Goal: Check status: Check status

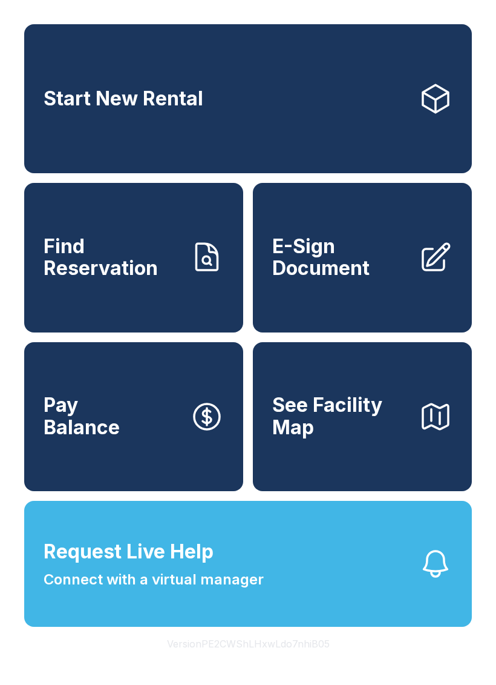
click at [185, 627] on button "Request Live Help Connect with a virtual manager" at bounding box center [248, 564] width 448 height 126
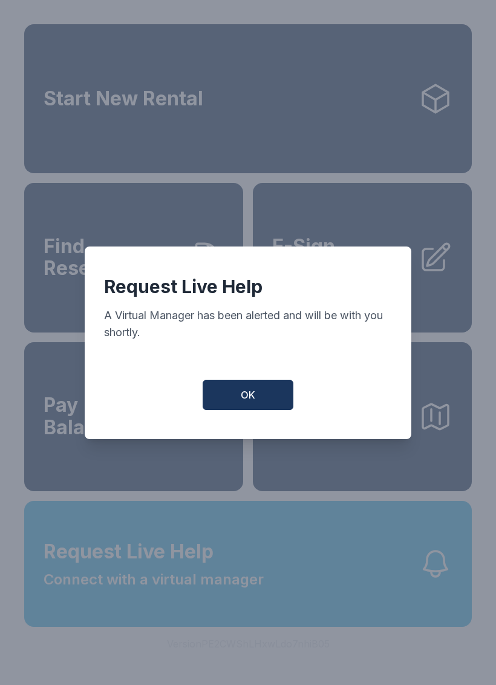
click at [248, 410] on button "OK" at bounding box center [248, 395] width 91 height 30
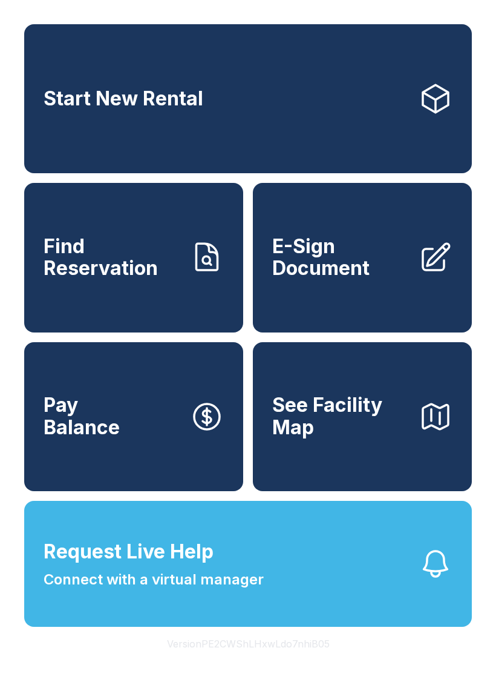
click at [236, 372] on link "Pay Balance" at bounding box center [133, 416] width 219 height 149
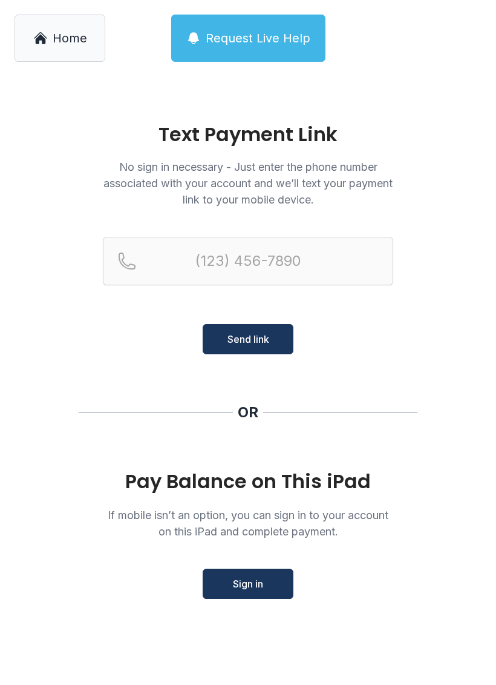
click at [70, 77] on main "Text Payment Link No sign in necessary - Just enter the phone number associated…" at bounding box center [248, 380] width 496 height 608
click at [54, 31] on span "Home" at bounding box center [70, 38] width 35 height 17
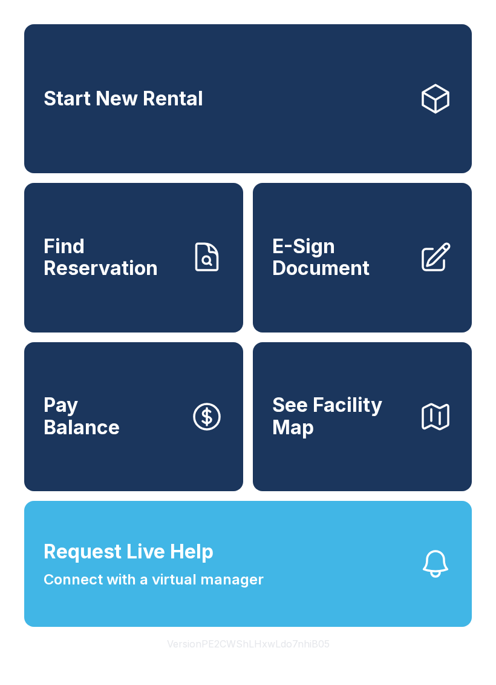
click at [102, 269] on span "Find Reservation" at bounding box center [112, 258] width 137 height 44
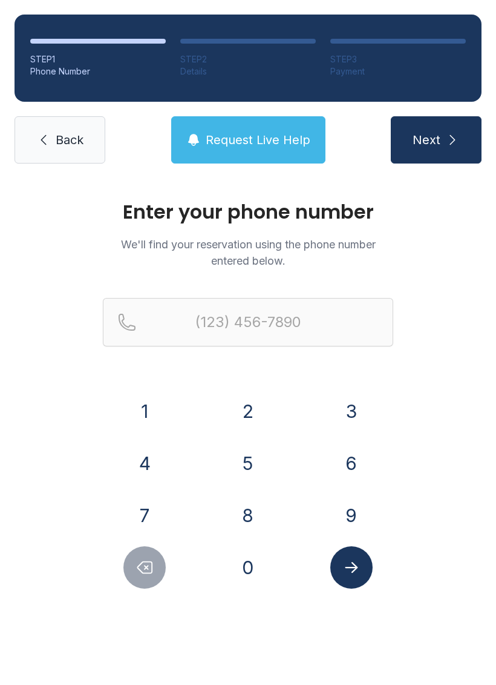
click at [237, 512] on button "8" at bounding box center [248, 515] width 42 height 42
click at [246, 558] on button "0" at bounding box center [248, 567] width 42 height 42
click at [344, 425] on button "3" at bounding box center [352, 411] width 42 height 42
click at [262, 458] on button "5" at bounding box center [248, 463] width 42 height 42
click at [156, 408] on button "1" at bounding box center [145, 411] width 42 height 42
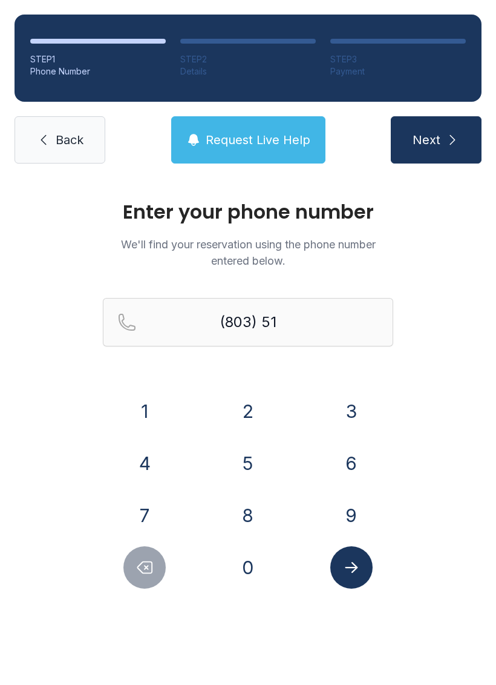
click at [131, 500] on button "7" at bounding box center [145, 515] width 42 height 42
click at [341, 512] on button "9" at bounding box center [352, 515] width 42 height 42
click at [149, 466] on button "4" at bounding box center [145, 463] width 42 height 42
click at [339, 454] on button "6" at bounding box center [352, 463] width 42 height 42
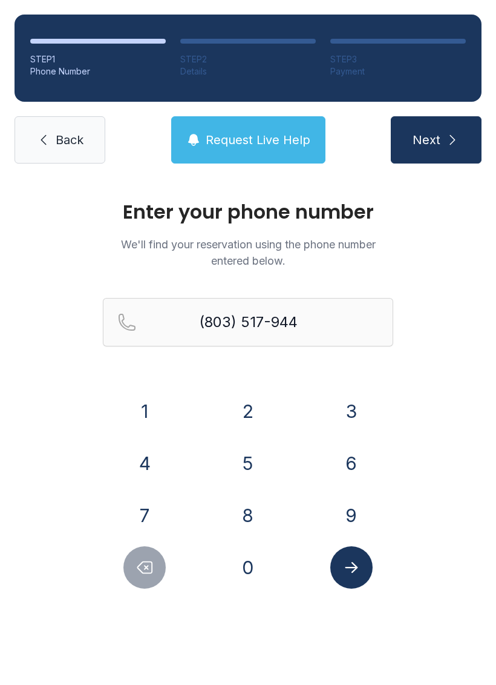
type input "[PHONE_NUMBER]"
click at [419, 151] on button "Next" at bounding box center [436, 139] width 91 height 47
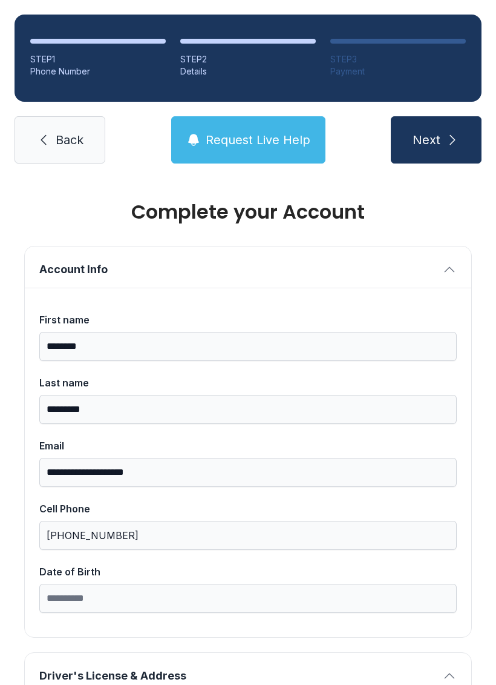
click at [61, 139] on span "Back" at bounding box center [70, 139] width 28 height 17
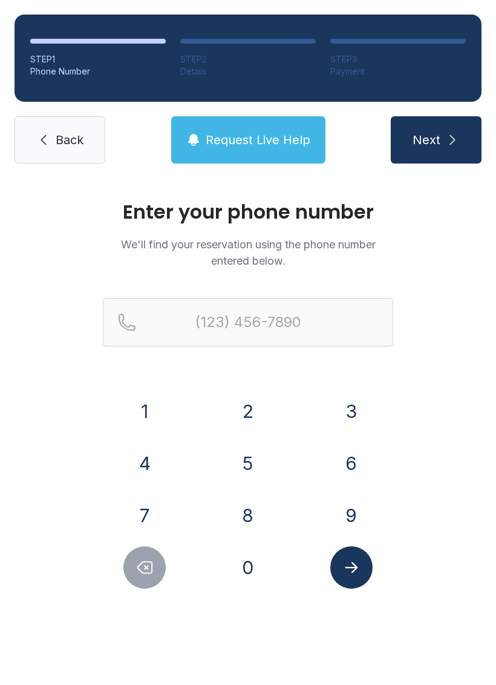
click at [58, 159] on link "Back" at bounding box center [60, 139] width 91 height 47
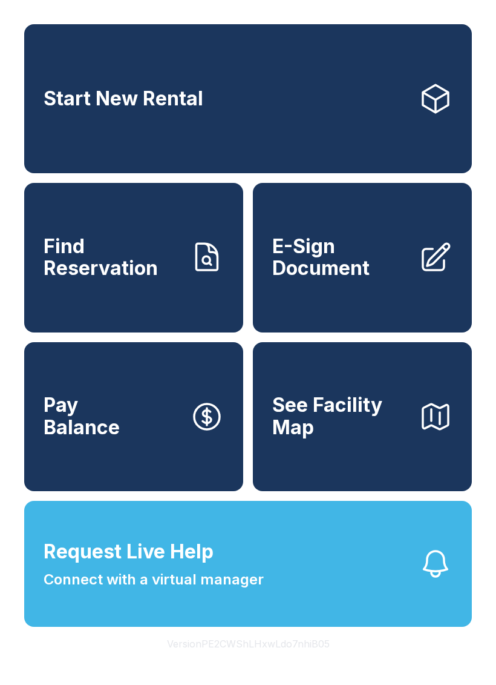
click at [383, 438] on span "See Facility Map" at bounding box center [340, 416] width 137 height 44
click at [337, 438] on span "See Facility Map" at bounding box center [340, 416] width 137 height 44
